Goal: Find specific page/section: Find specific page/section

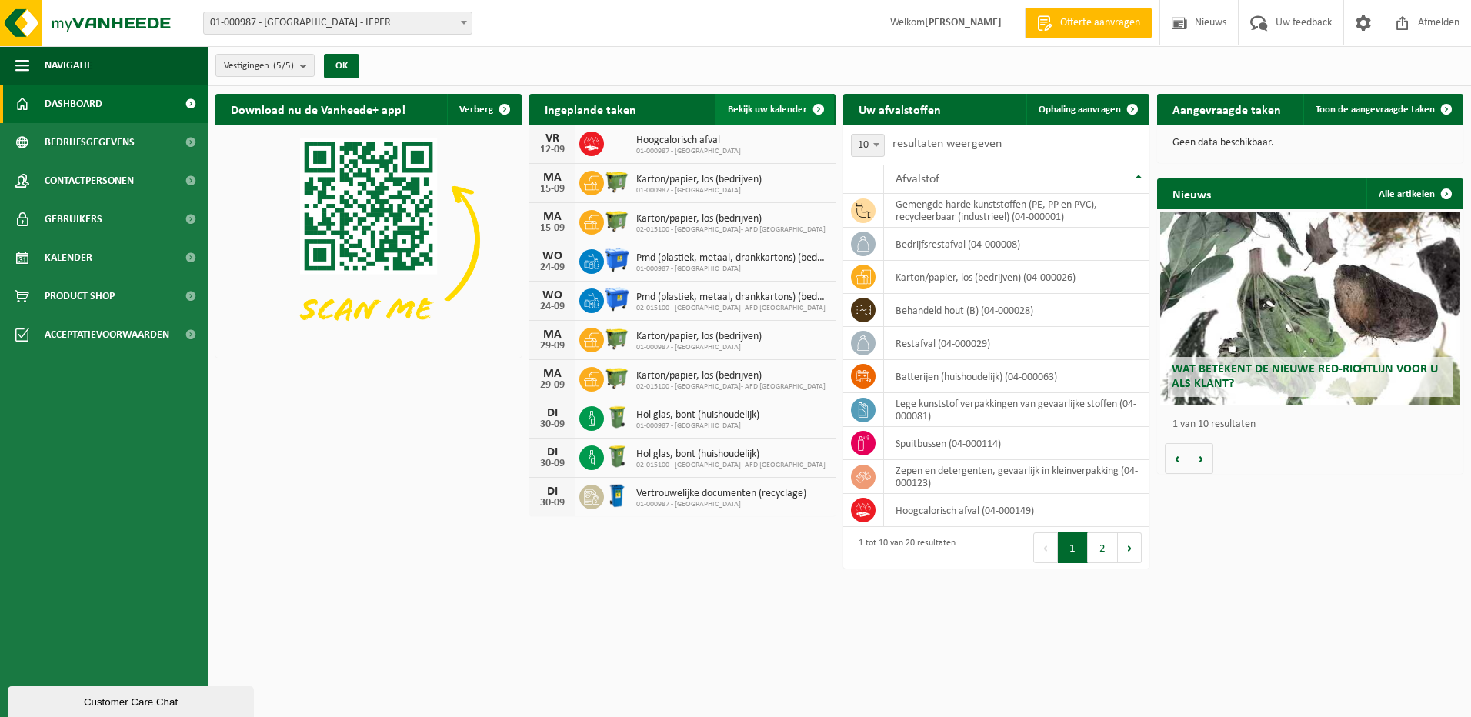
click at [753, 114] on span "Bekijk uw kalender" at bounding box center [767, 110] width 79 height 10
